Goal: Navigation & Orientation: Find specific page/section

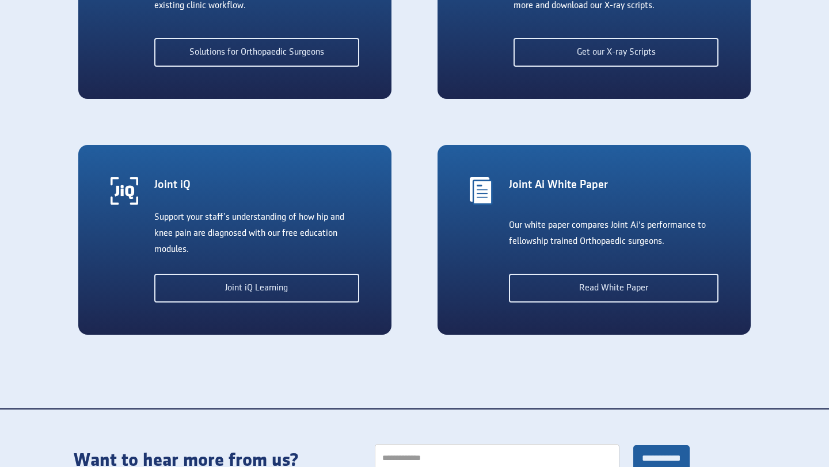
scroll to position [2434, 0]
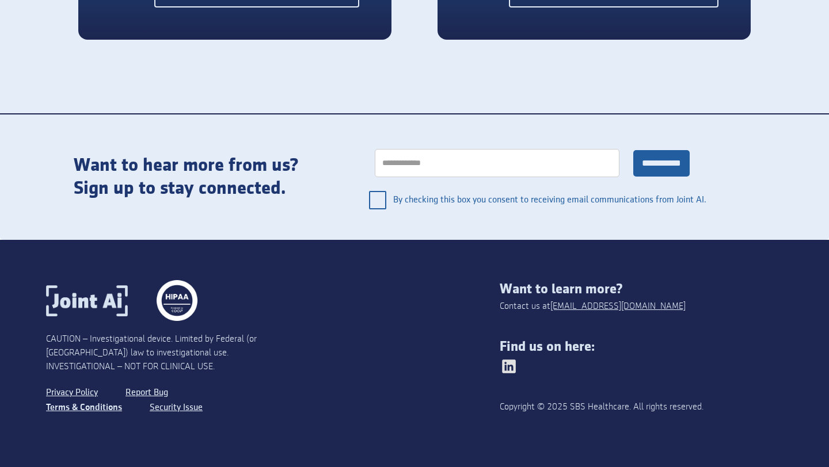
click at [81, 410] on link "Terms & Conditions" at bounding box center [84, 408] width 76 height 15
click at [85, 410] on link "Terms & Conditions" at bounding box center [84, 408] width 76 height 15
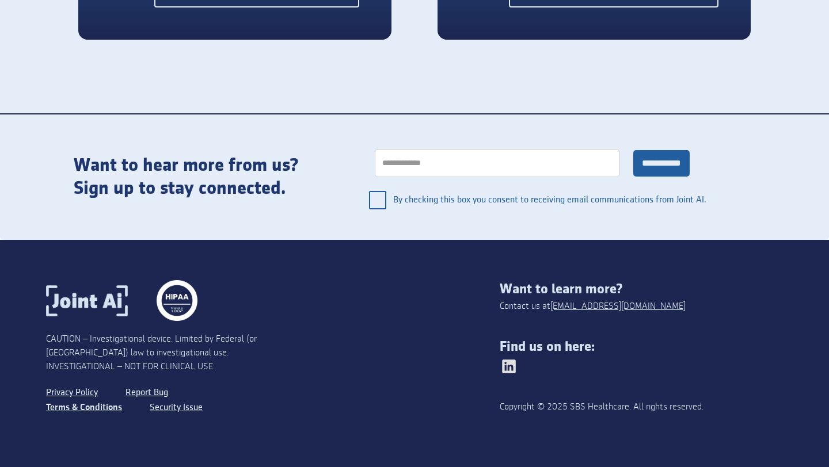
click at [85, 410] on link "Terms & Conditions" at bounding box center [84, 408] width 76 height 15
click at [73, 390] on link "Privacy Policy" at bounding box center [73, 393] width 55 height 15
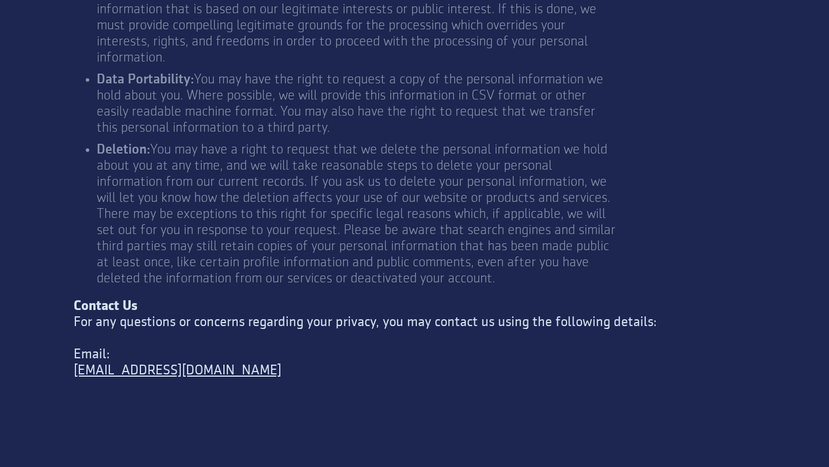
scroll to position [4451, 0]
